Goal: Information Seeking & Learning: Check status

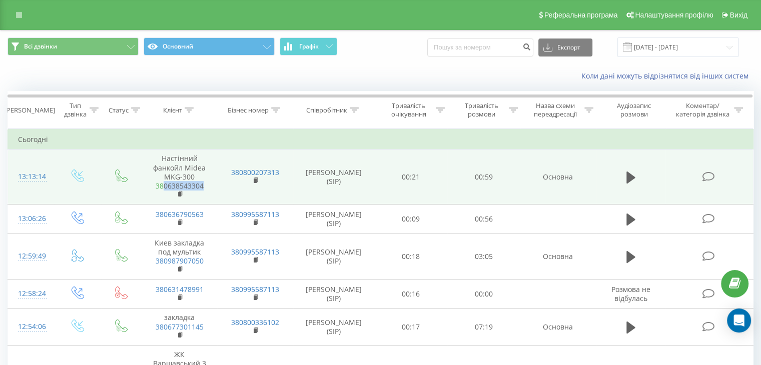
drag, startPoint x: 209, startPoint y: 187, endPoint x: 165, endPoint y: 185, distance: 44.1
click at [165, 185] on td "Настінний фанкойл Midea MKG-300 380638543304" at bounding box center [180, 177] width 76 height 55
copy link "0638543304"
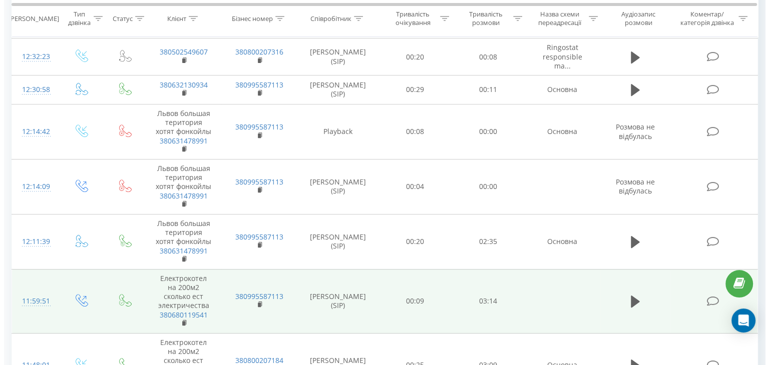
scroll to position [500, 0]
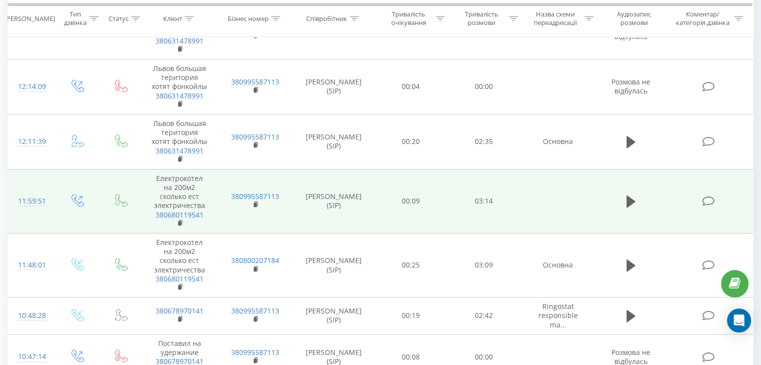
click at [38, 198] on div "11:59:51" at bounding box center [31, 202] width 27 height 20
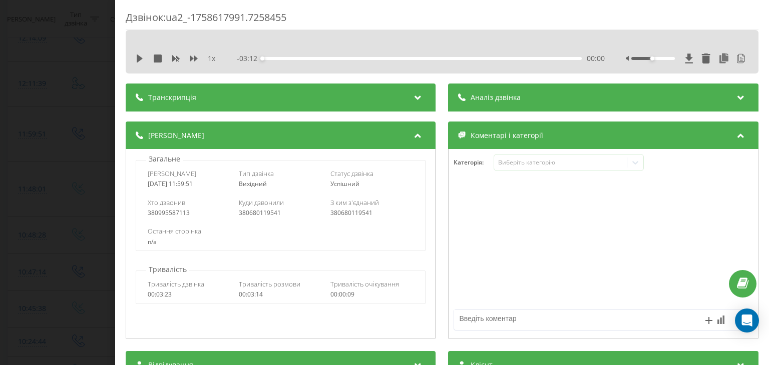
click at [488, 99] on span "Аналіз дзвінка" at bounding box center [496, 98] width 50 height 10
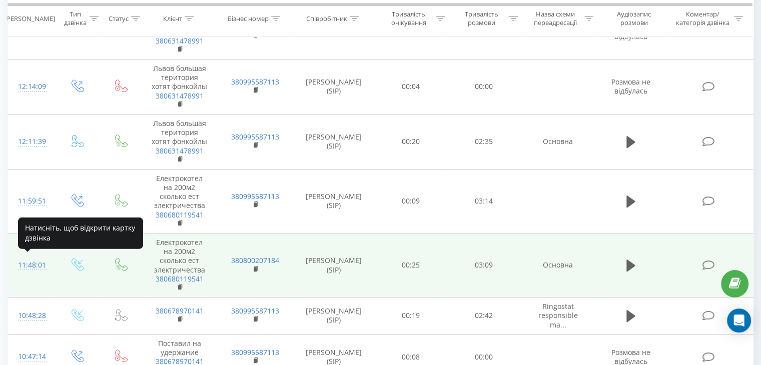
click at [34, 266] on div "11:48:01" at bounding box center [31, 266] width 27 height 20
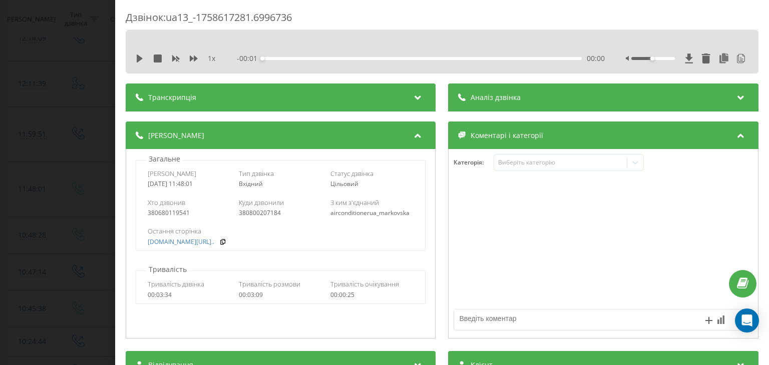
click at [523, 101] on div "Аналіз дзвінка" at bounding box center [603, 98] width 310 height 28
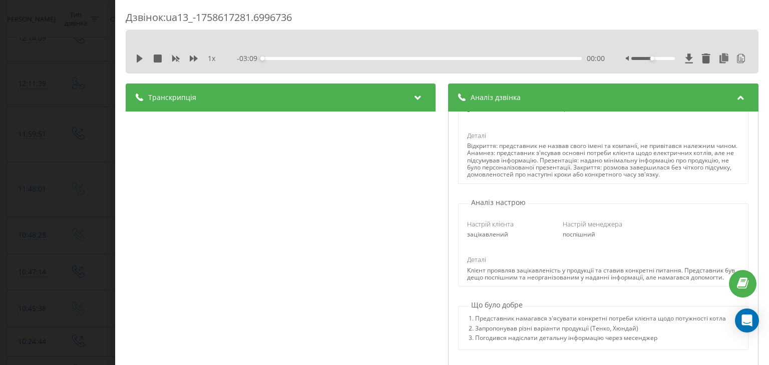
scroll to position [200, 0]
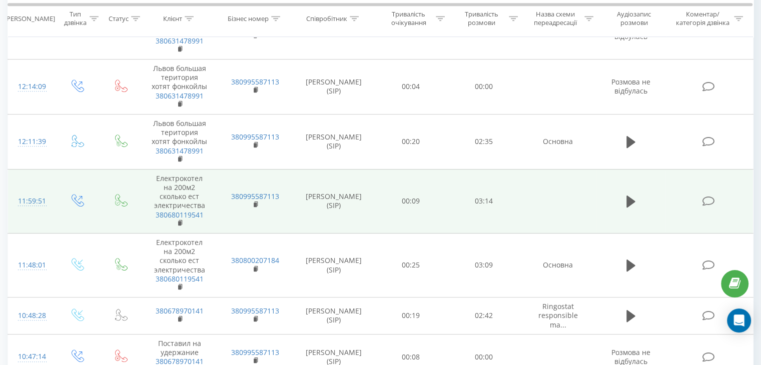
click at [31, 189] on td "11:59:51" at bounding box center [31, 201] width 47 height 64
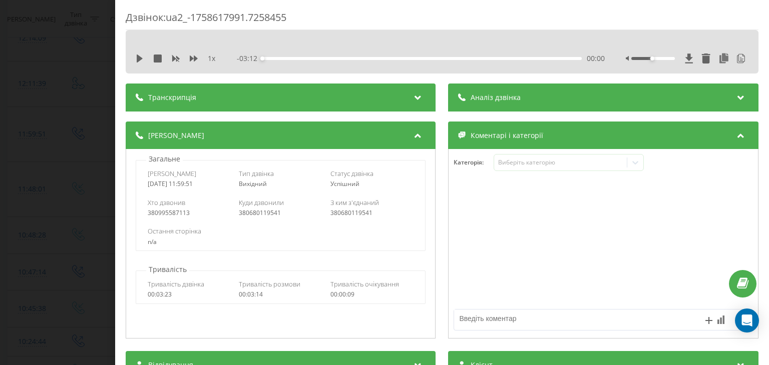
click at [520, 103] on div "Аналіз дзвінка" at bounding box center [603, 98] width 310 height 28
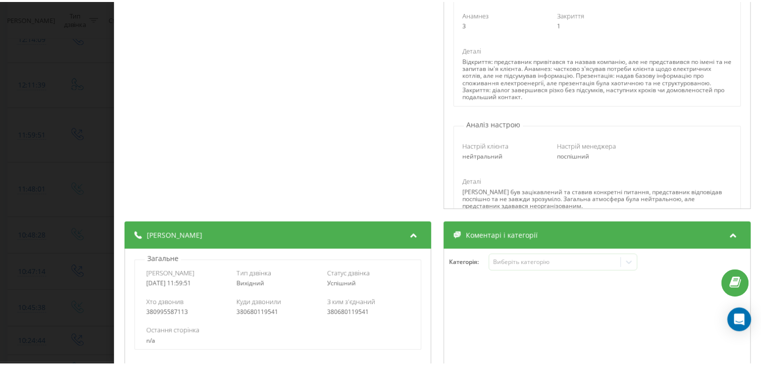
scroll to position [15, 0]
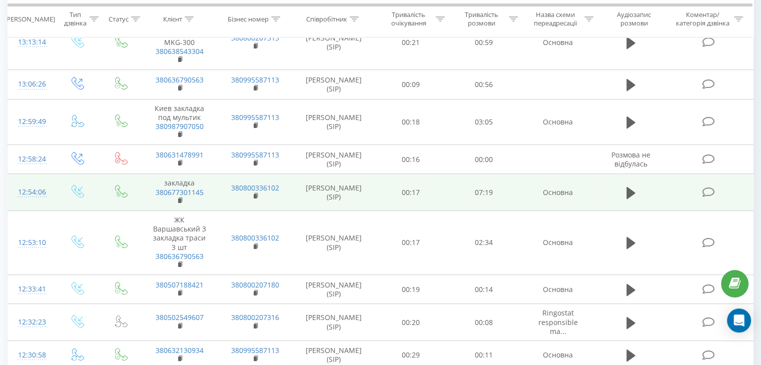
scroll to position [50, 0]
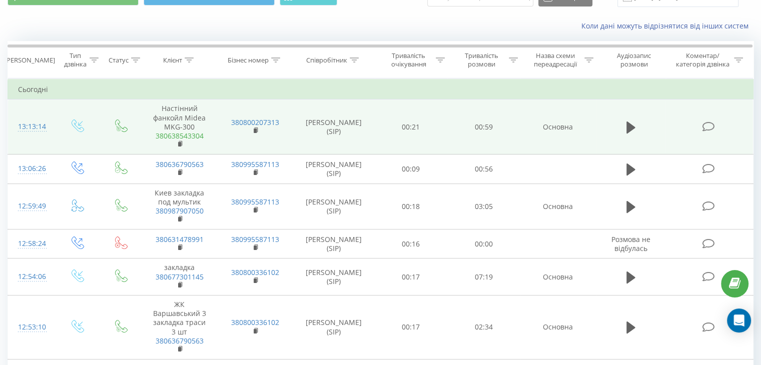
click at [194, 133] on link "380638543304" at bounding box center [180, 136] width 48 height 10
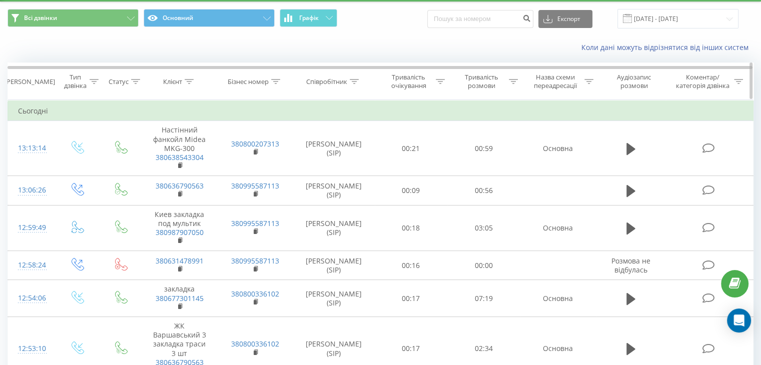
scroll to position [0, 0]
